Goal: Navigation & Orientation: Find specific page/section

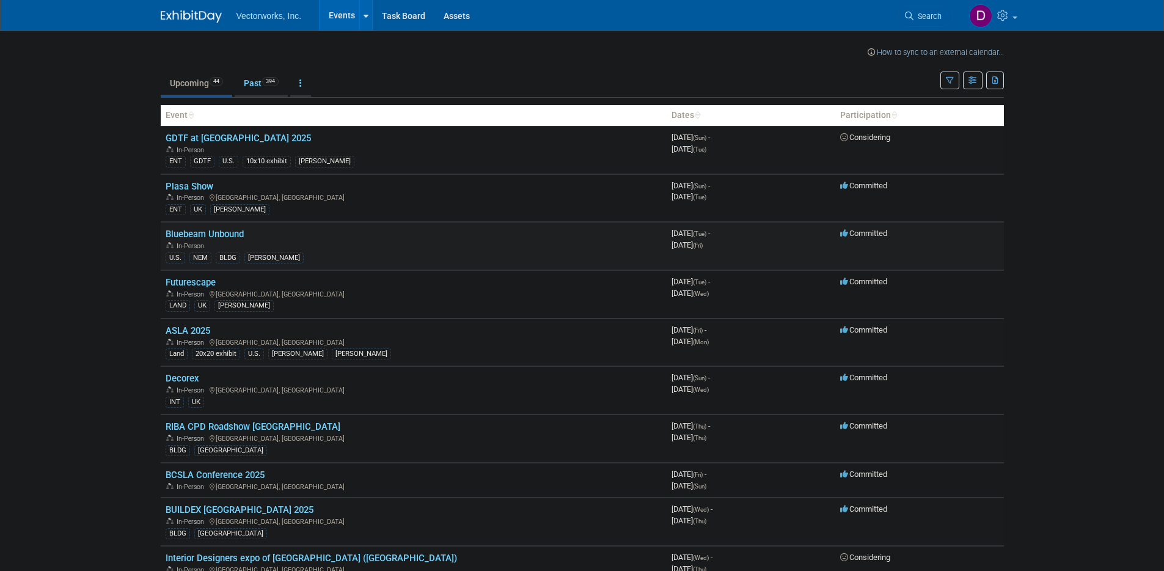
click at [199, 232] on link "Bluebeam Unbound" at bounding box center [205, 234] width 78 height 11
click at [183, 331] on link "ASLA 2025" at bounding box center [188, 330] width 45 height 11
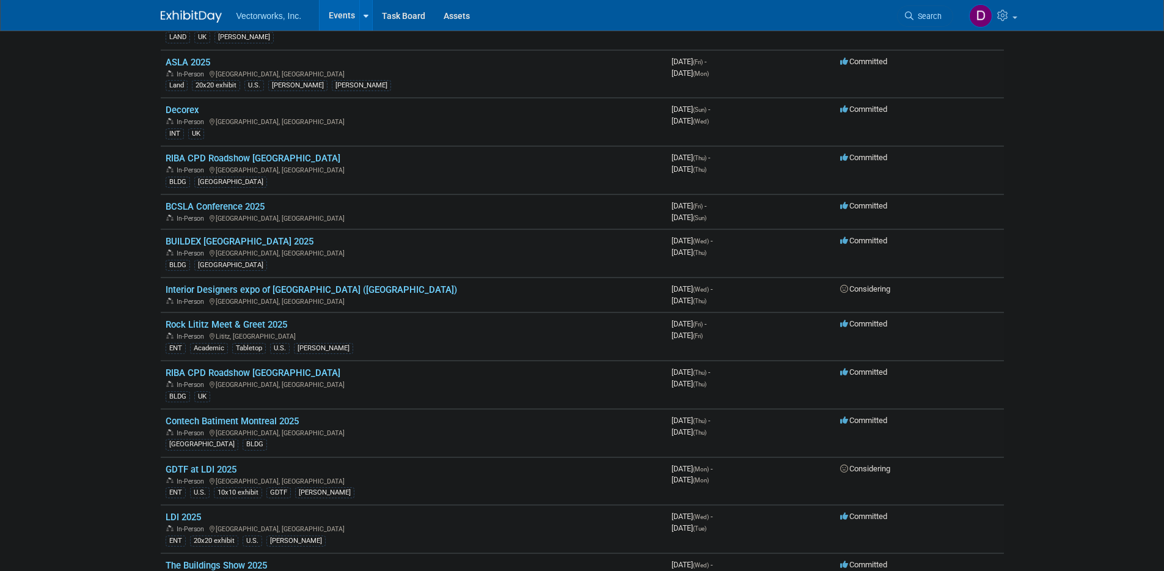
scroll to position [271, 0]
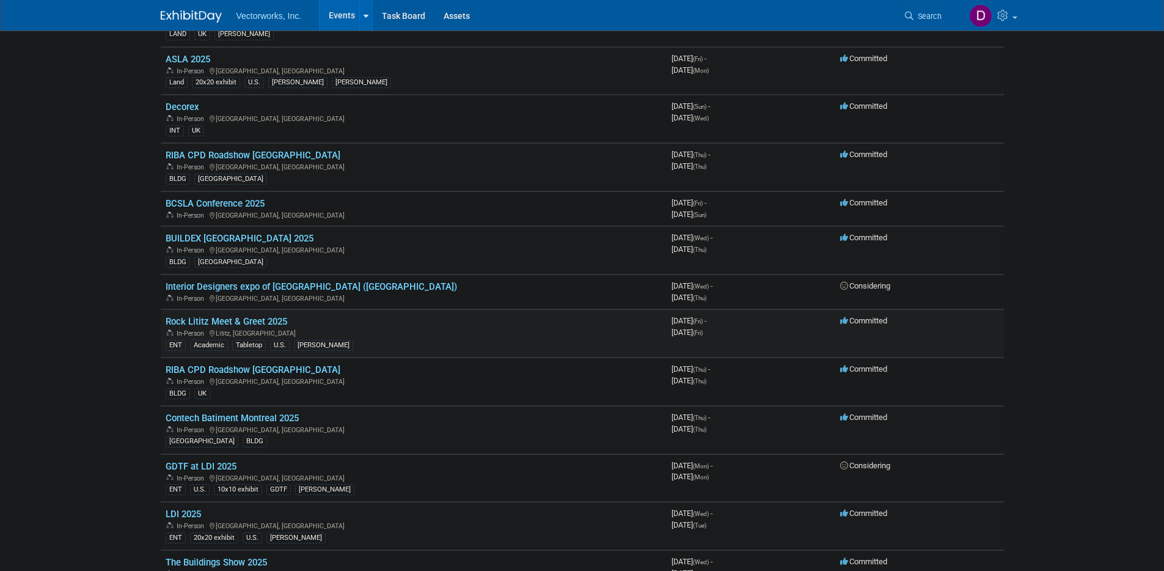
click at [224, 322] on link "Rock Lititz Meet & Greet 2025" at bounding box center [227, 321] width 122 height 11
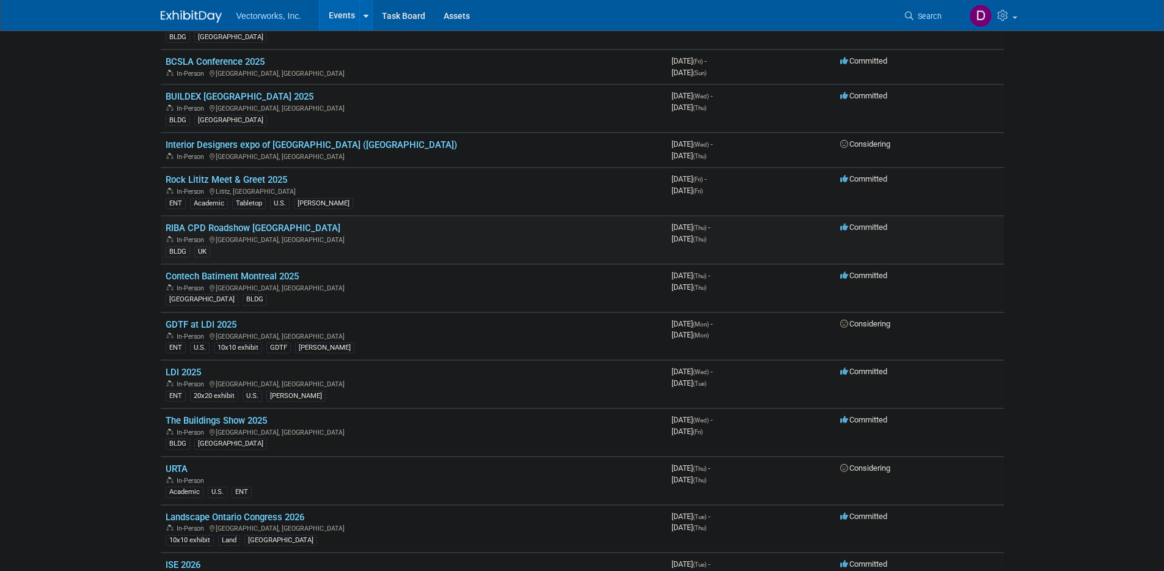
scroll to position [429, 0]
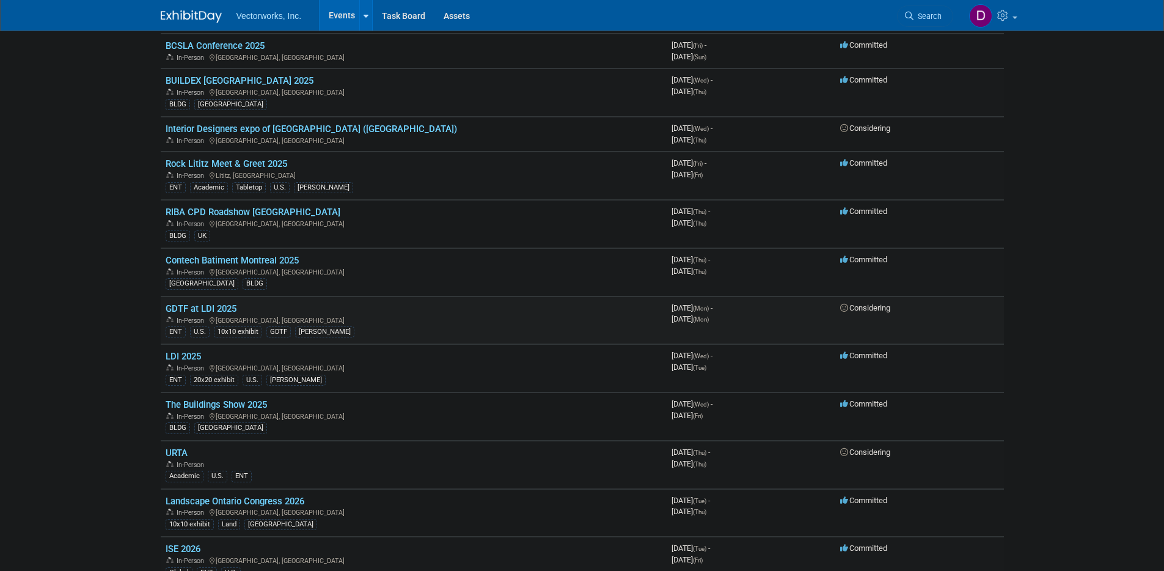
click at [208, 310] on link "GDTF at LDI 2025" at bounding box center [201, 308] width 71 height 11
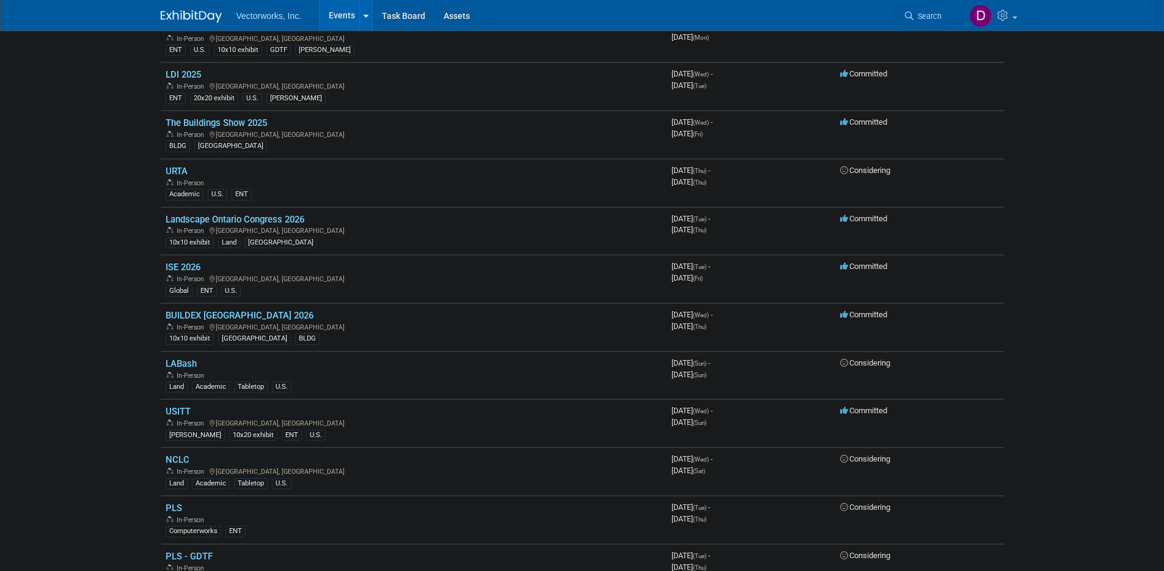
scroll to position [736, 0]
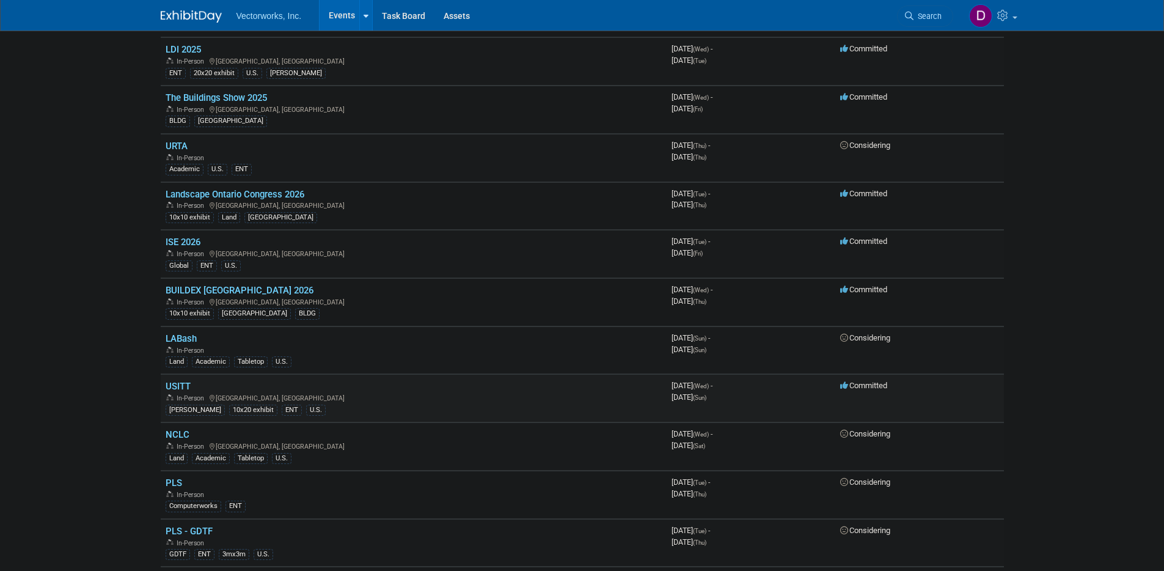
click at [184, 386] on link "USITT" at bounding box center [178, 386] width 25 height 11
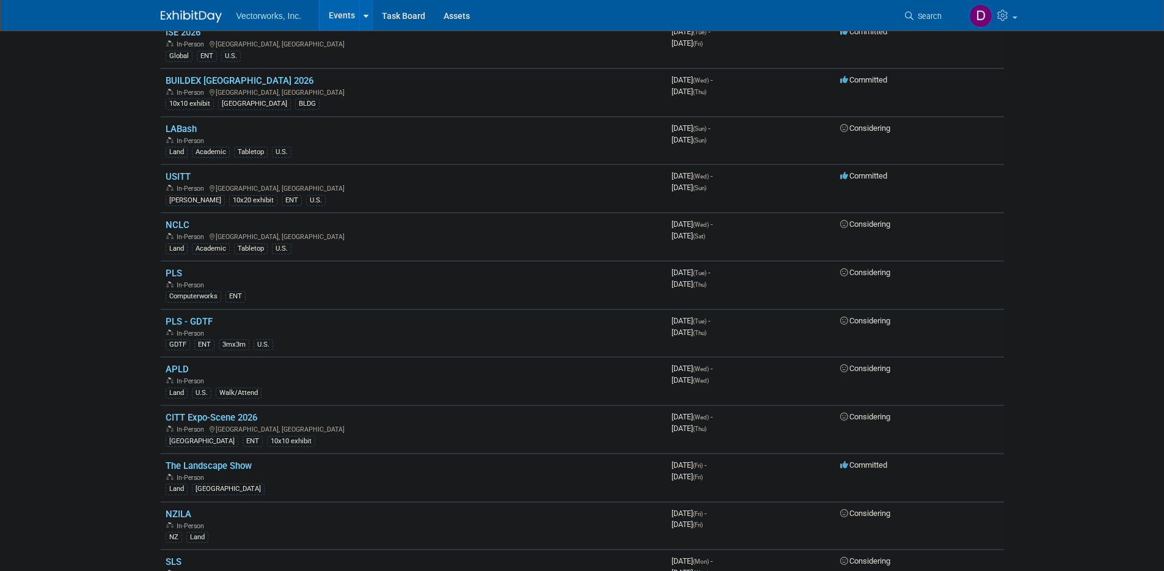
scroll to position [946, 0]
click at [181, 367] on link "APLD" at bounding box center [177, 368] width 23 height 11
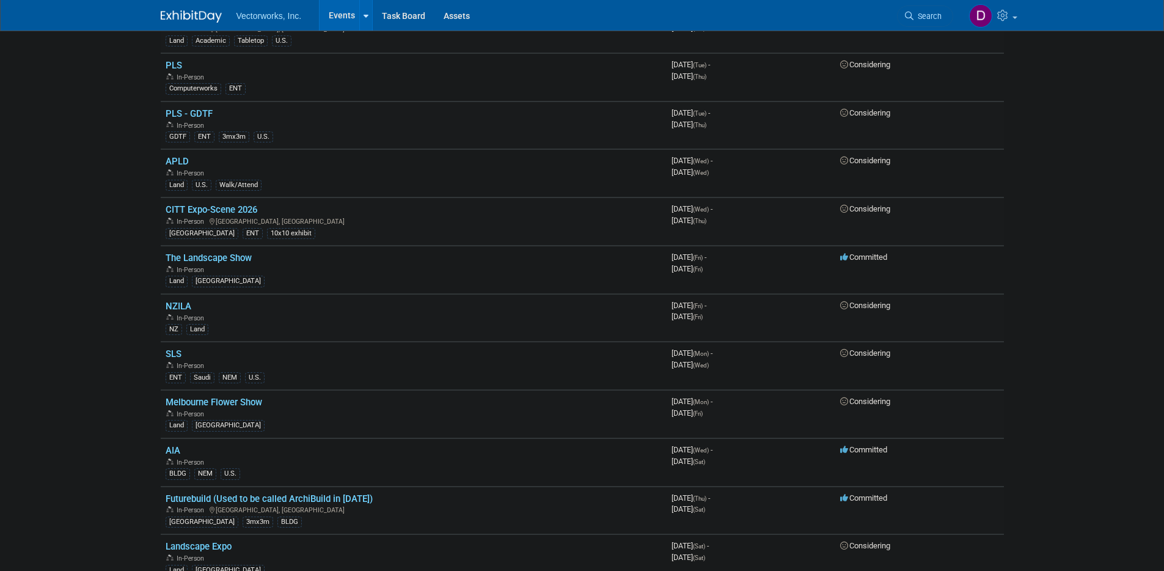
scroll to position [1191, 0]
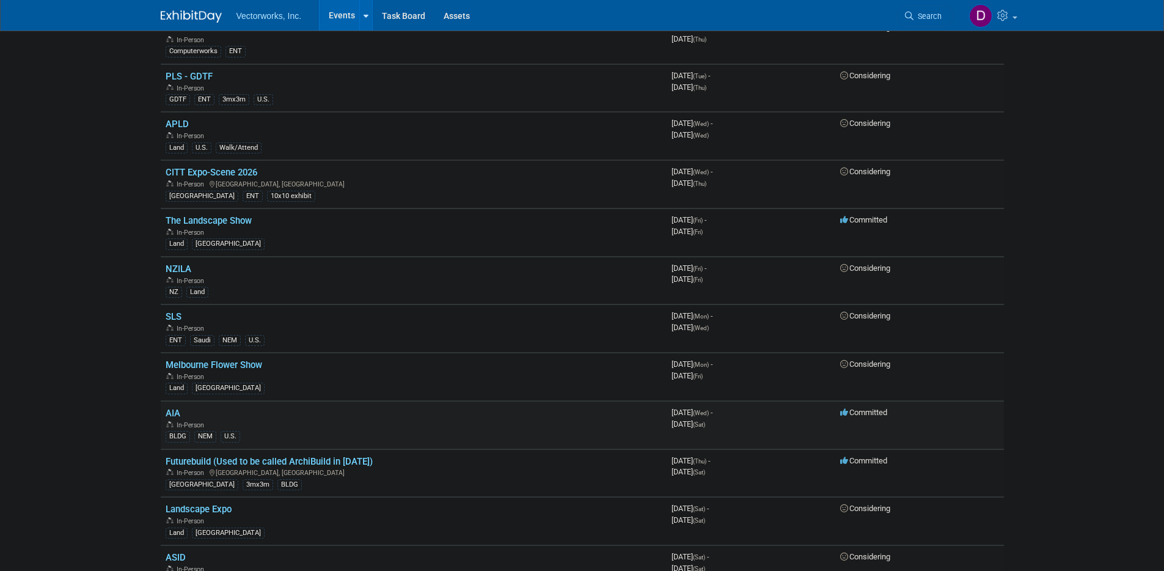
click at [174, 413] on link "AIA" at bounding box center [173, 413] width 15 height 11
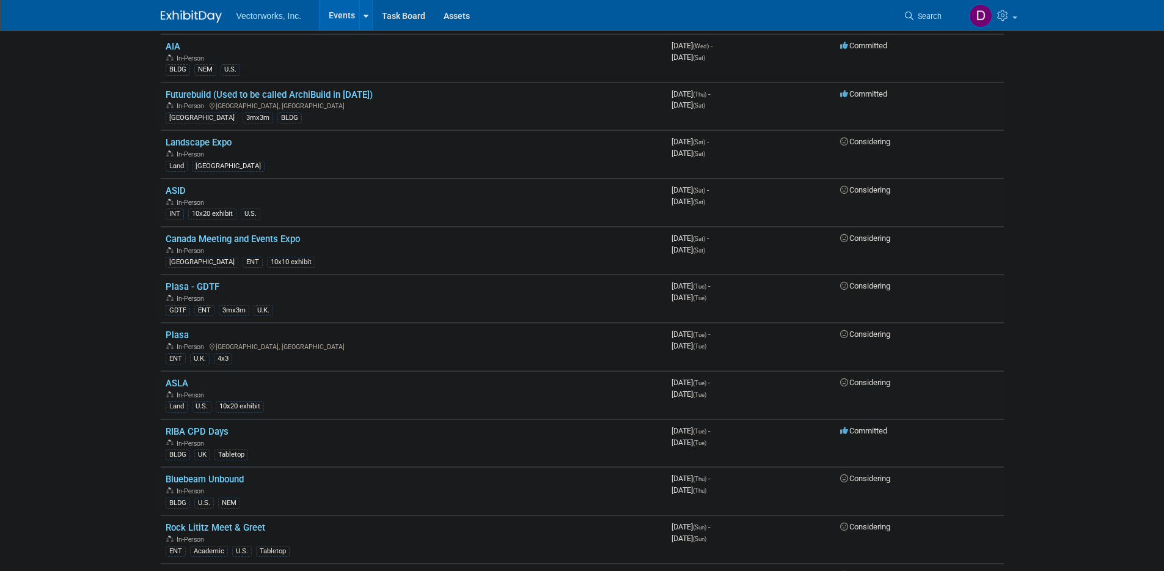
scroll to position [0, 0]
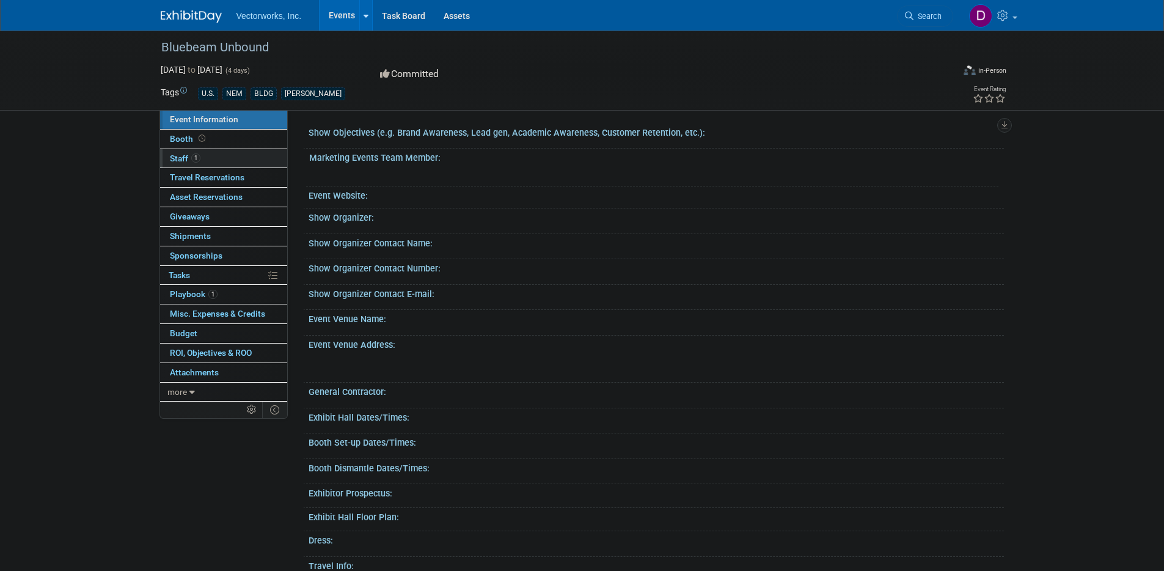
click at [178, 160] on span "Staff 1" at bounding box center [185, 158] width 31 height 10
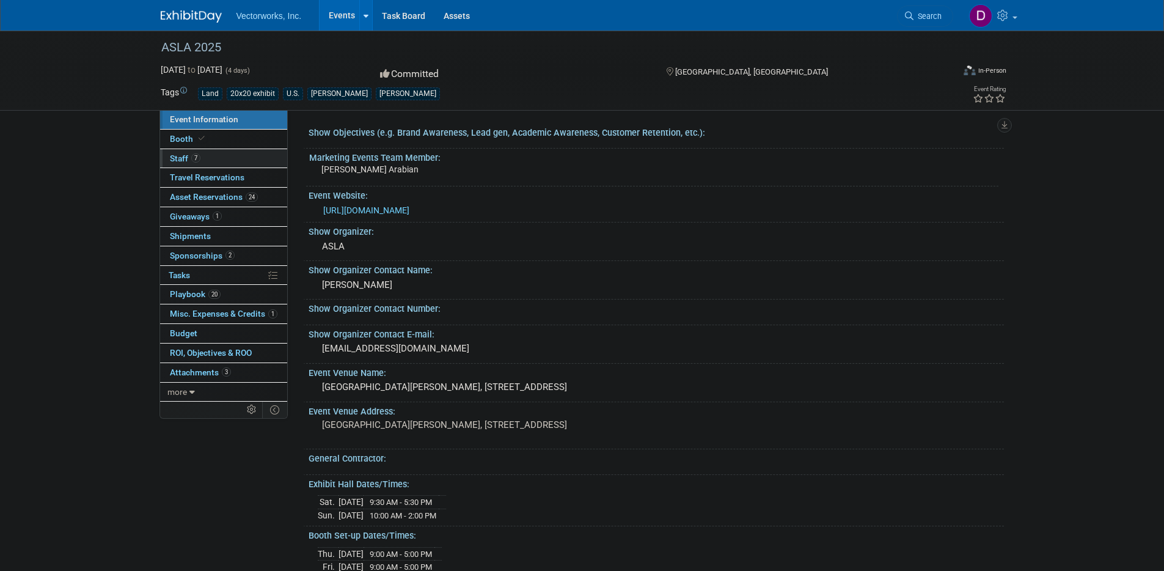
click at [174, 156] on span "Staff 7" at bounding box center [185, 158] width 31 height 10
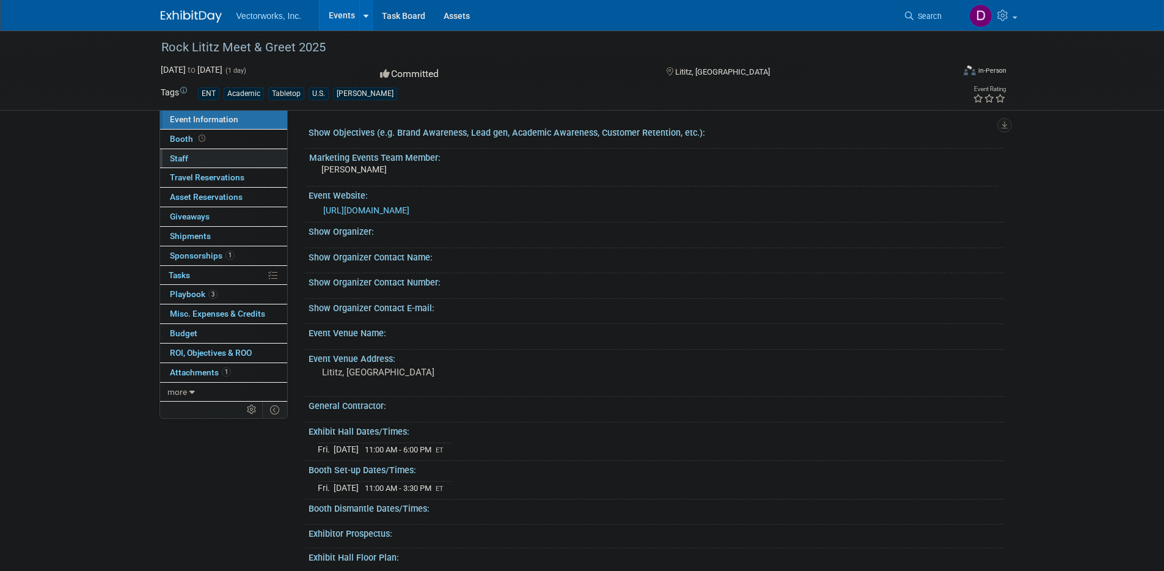
click at [178, 158] on span "Staff 0" at bounding box center [179, 158] width 18 height 10
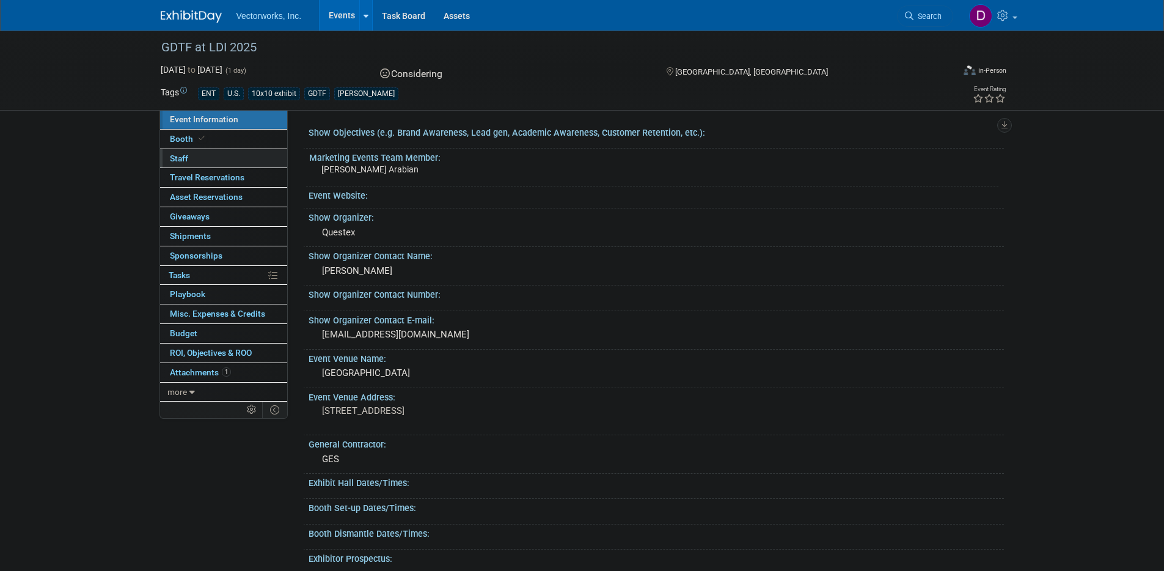
click at [176, 158] on span "Staff 0" at bounding box center [179, 158] width 18 height 10
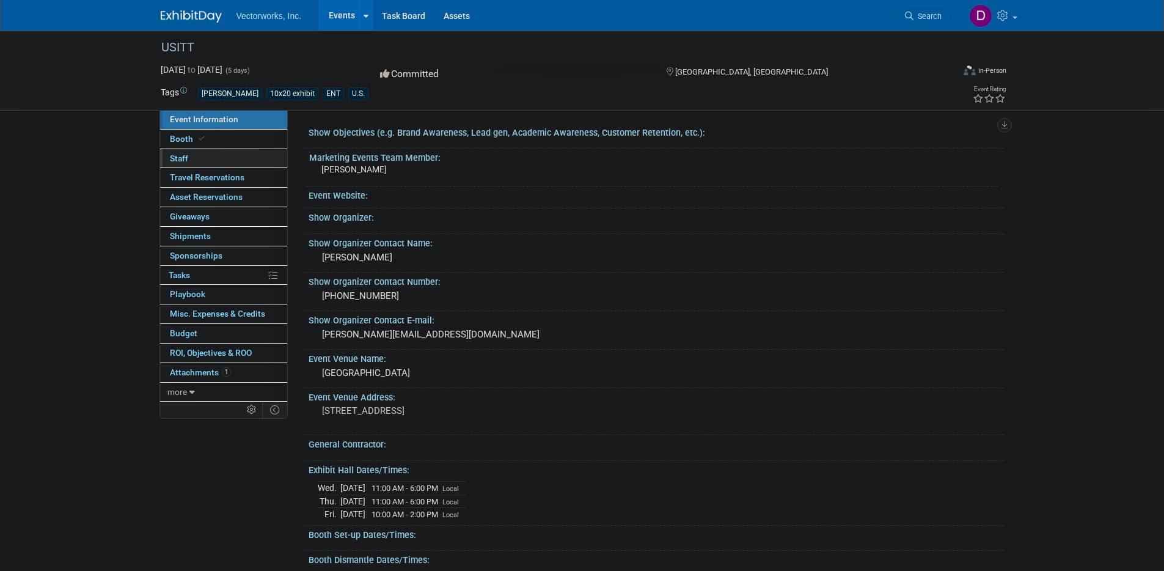
click at [181, 158] on span "Staff 0" at bounding box center [179, 158] width 18 height 10
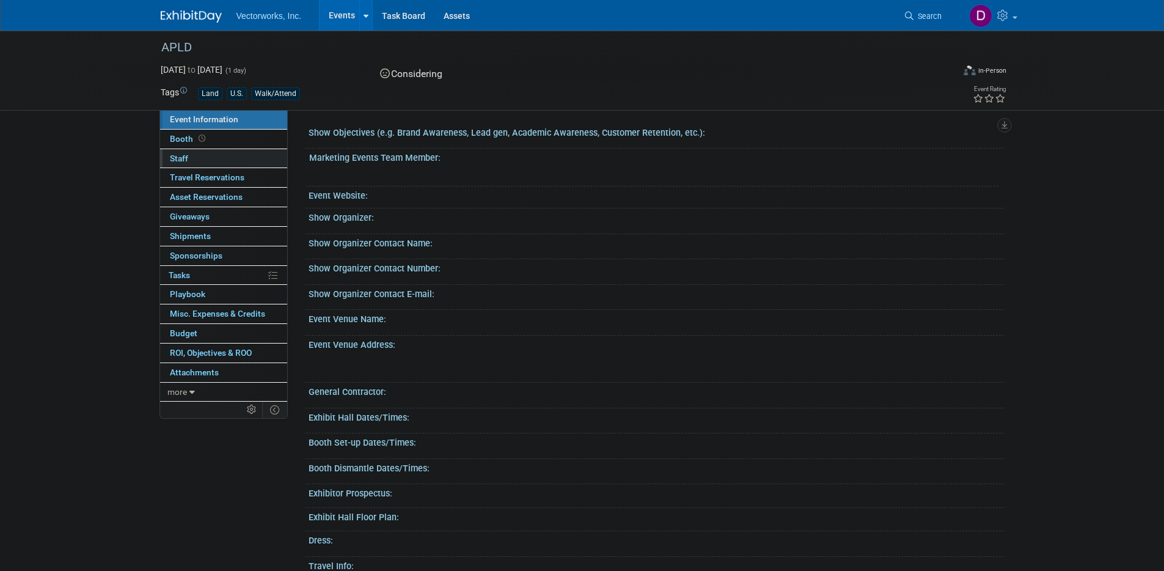
click at [176, 156] on span "Staff 0" at bounding box center [179, 158] width 18 height 10
